Goal: Task Accomplishment & Management: Manage account settings

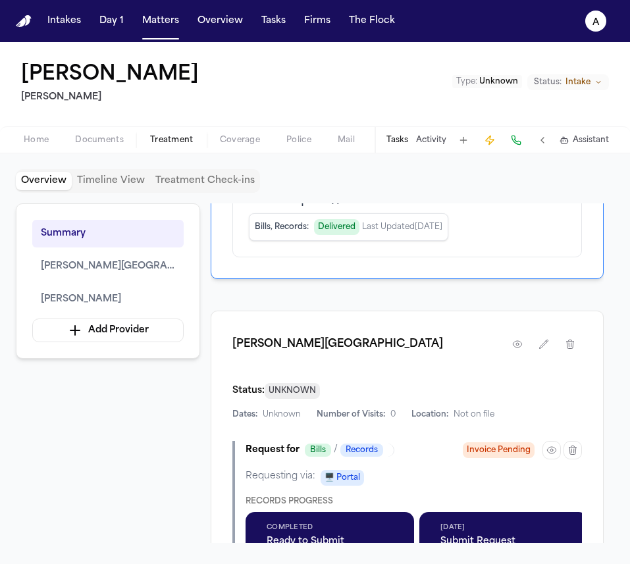
scroll to position [352, 0]
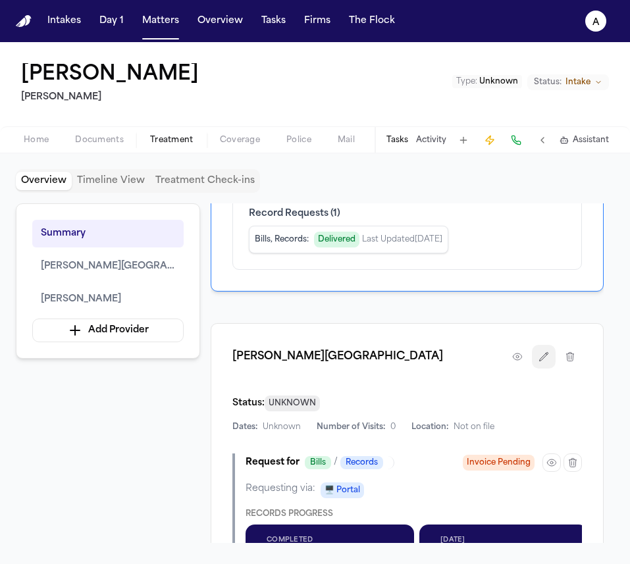
click at [519, 354] on icon "button" at bounding box center [517, 357] width 9 height 7
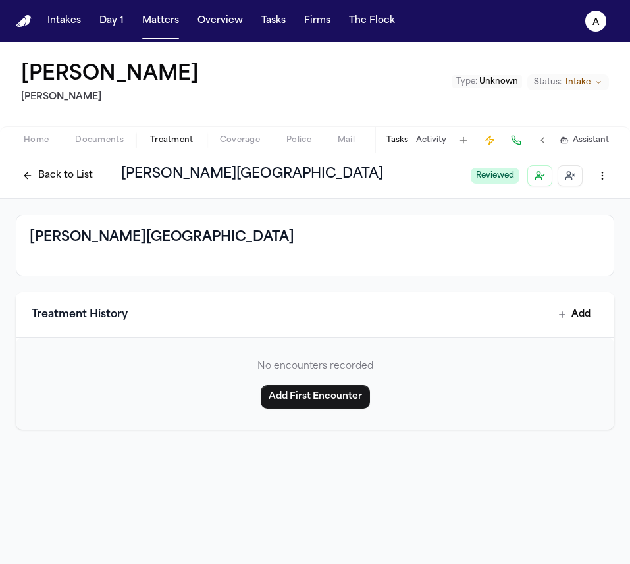
click at [607, 172] on html "Intakes Day 1 Matters Overview Tasks Firms The Flock a [PERSON_NAME] Type : Unk…" at bounding box center [315, 282] width 630 height 564
click at [545, 230] on div "Edit Provider" at bounding box center [557, 225] width 110 height 21
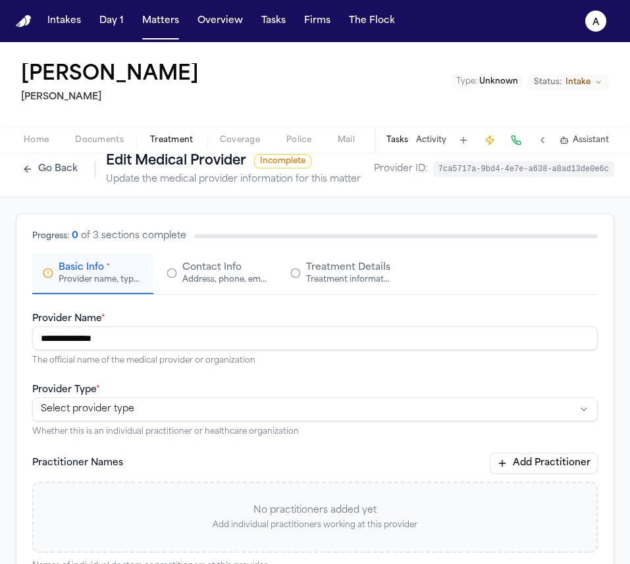
scroll to position [16, 0]
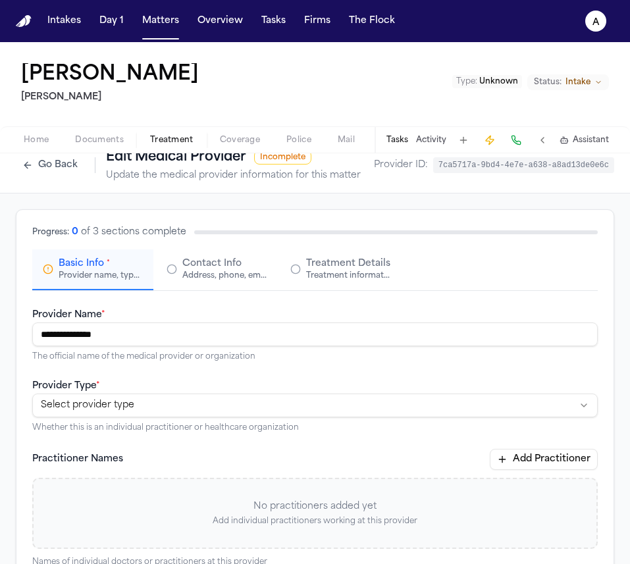
click at [230, 244] on div "Progress: 0 of 3 sections complete Basic Info * Provider name, type, and genera…" at bounding box center [315, 258] width 566 height 65
click at [230, 256] on button "Contact Info Address, phone, email, and other contact details" at bounding box center [216, 270] width 121 height 41
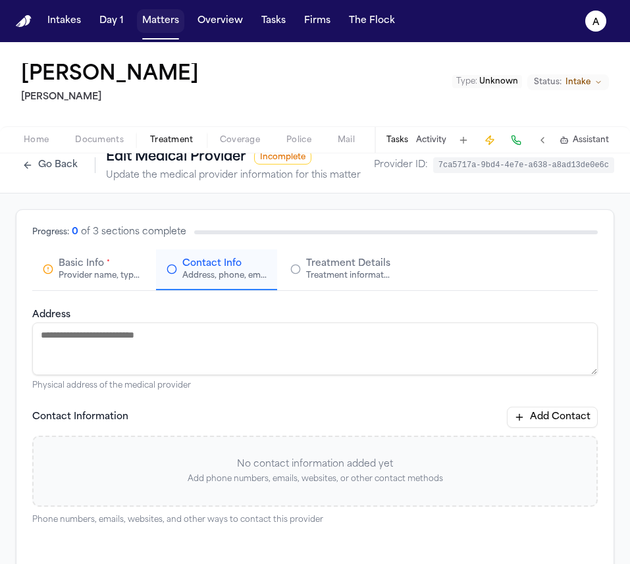
click at [147, 25] on button "Matters" at bounding box center [160, 21] width 47 height 24
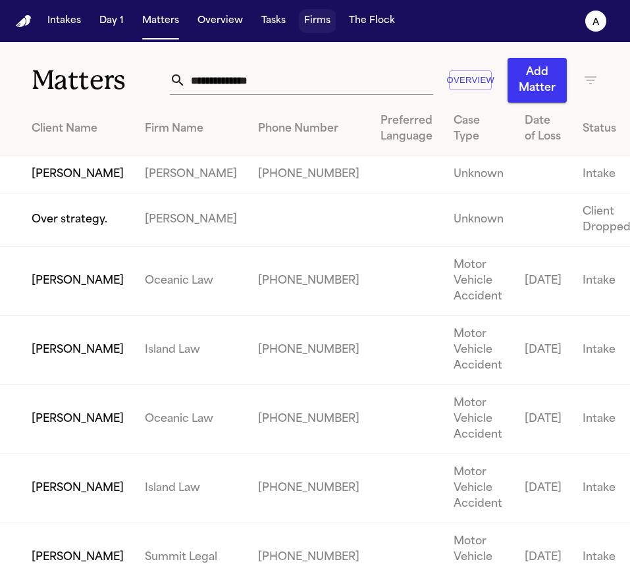
click at [304, 26] on button "Firms" at bounding box center [317, 21] width 37 height 24
